Goal: Complete application form

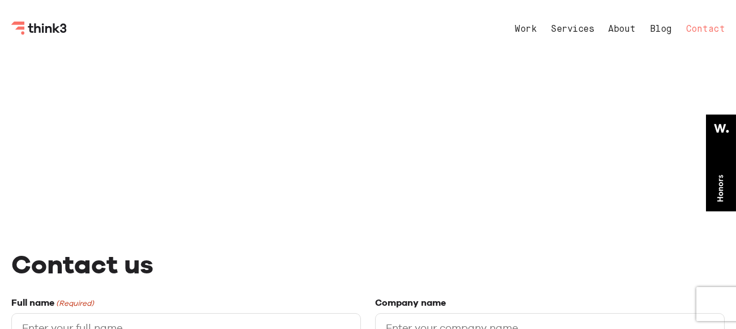
select select "General enquiry"
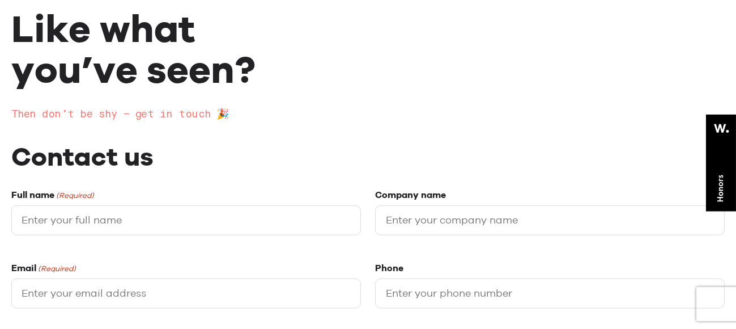
scroll to position [283, 0]
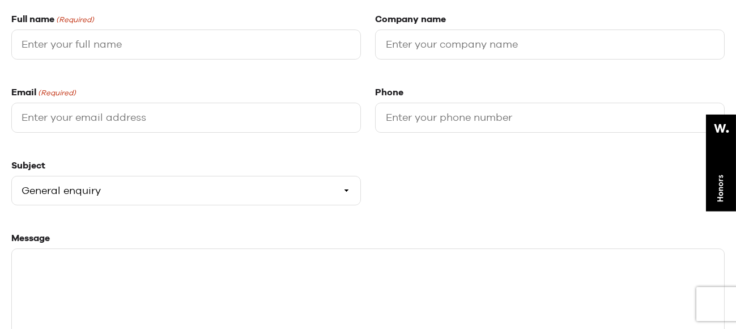
drag, startPoint x: 110, startPoint y: 46, endPoint x: 110, endPoint y: 53, distance: 6.2
click at [110, 46] on input "Full name (Required)" at bounding box center [186, 44] width 350 height 30
type input "[PERSON_NAME]"
type input "Webgrity"
type input "[PERSON_NAME][EMAIL_ADDRESS][DOMAIN_NAME]"
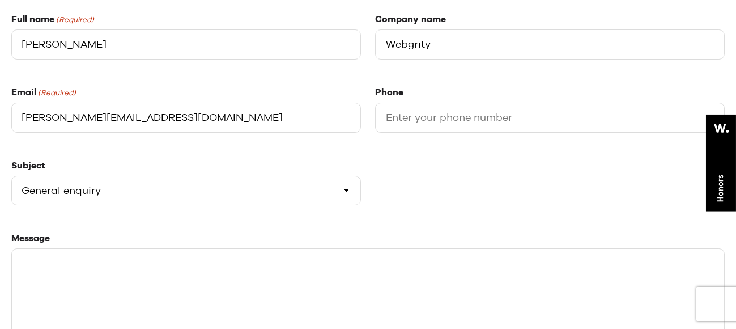
type input "03340073326"
click at [94, 187] on select "Please select a subject General enquiry Start a project Support" at bounding box center [186, 191] width 350 height 30
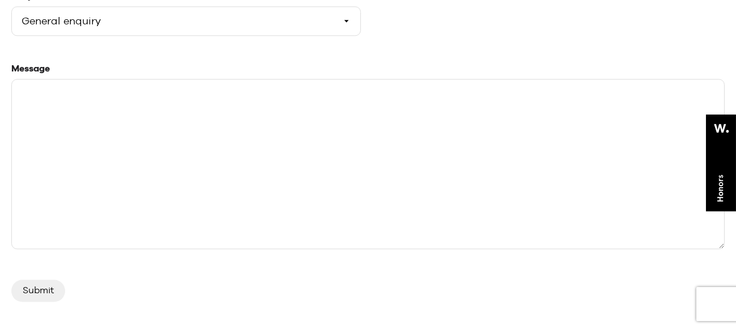
click at [105, 121] on textarea "Message" at bounding box center [368, 164] width 714 height 170
paste textarea "Hello, We are offering 25 Hours of no obligation FREE Trial of web designing an…"
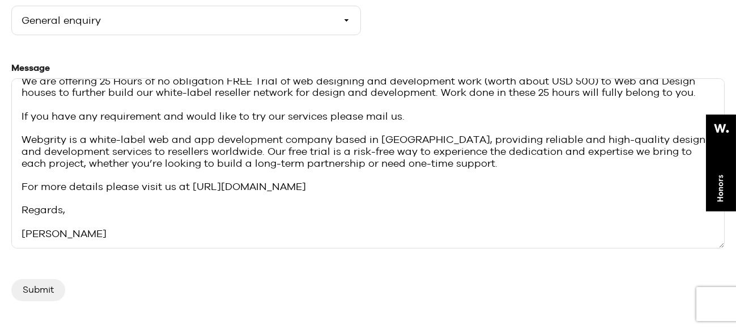
scroll to position [567, 0]
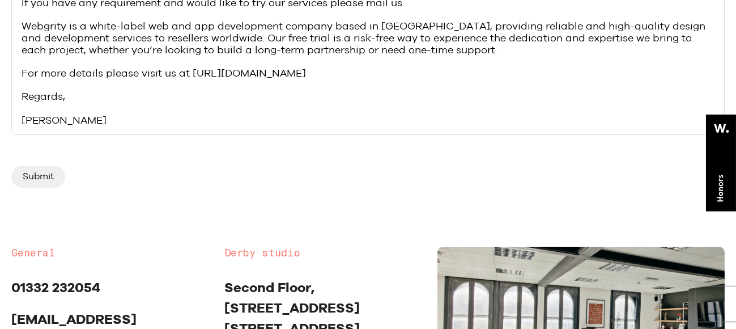
type textarea "Hello, We are offering 25 Hours of no obligation FREE Trial of web designing an…"
drag, startPoint x: 15, startPoint y: 172, endPoint x: 31, endPoint y: 167, distance: 16.0
click at [15, 171] on input "Submit" at bounding box center [38, 177] width 54 height 22
click at [33, 167] on input "Submit" at bounding box center [38, 177] width 54 height 22
